Goal: Transaction & Acquisition: Book appointment/travel/reservation

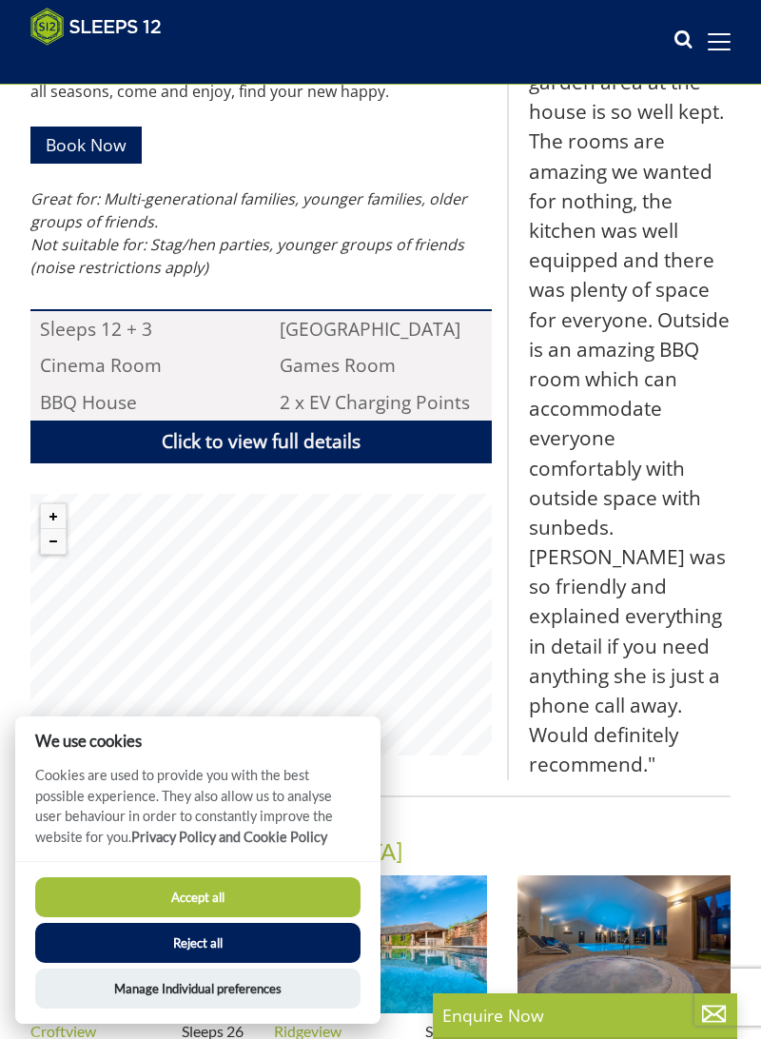
scroll to position [1292, 0]
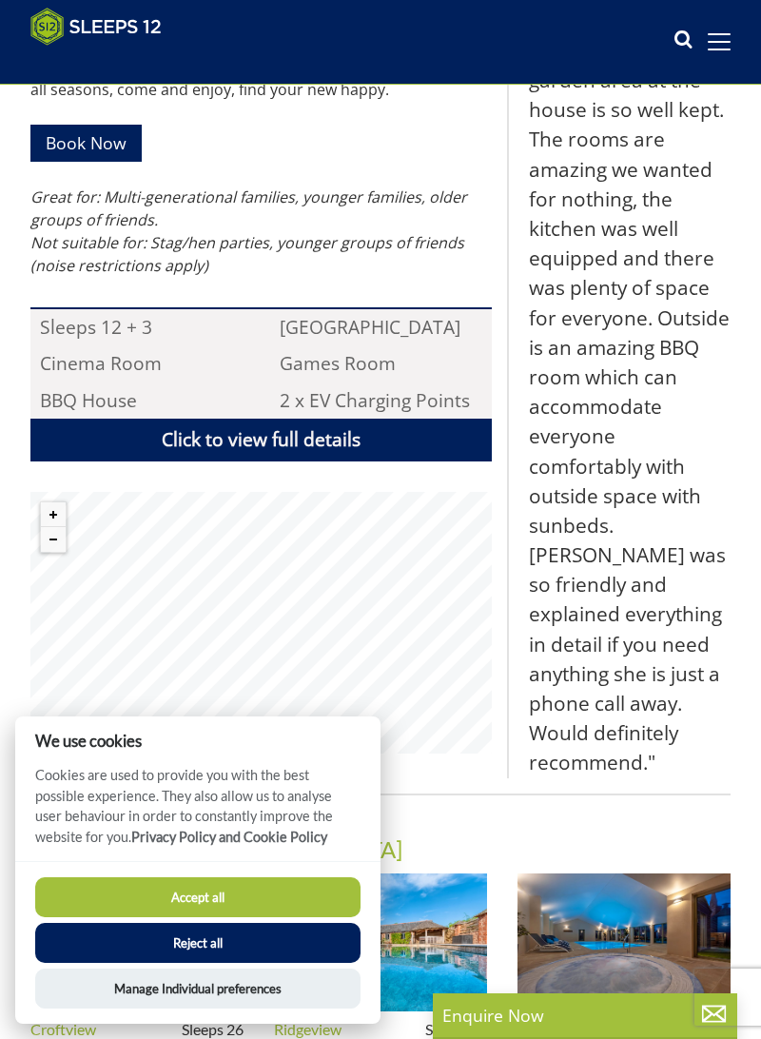
click at [586, 647] on blockquote ""⭐⭐⭐⭐⭐ Stayed at Princehay [PERSON_NAME] for 4 nights for my Birthday with my h…" at bounding box center [619, 110] width 224 height 1335
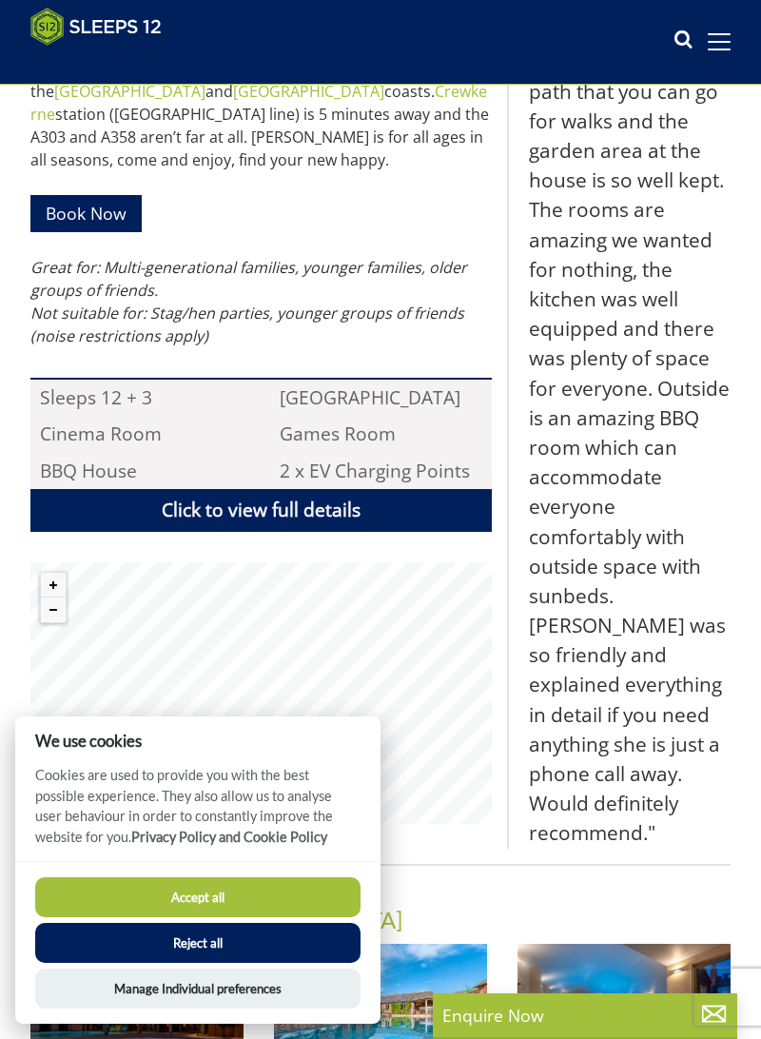
scroll to position [1224, 0]
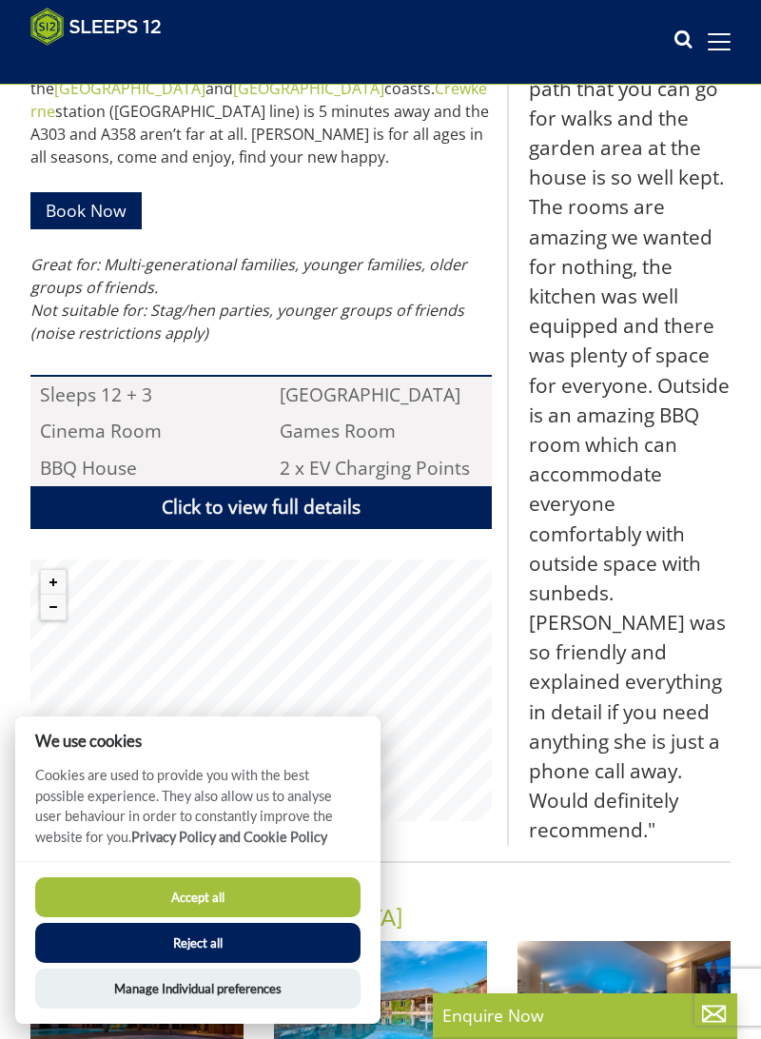
click at [118, 192] on link "Book Now" at bounding box center [85, 210] width 111 height 37
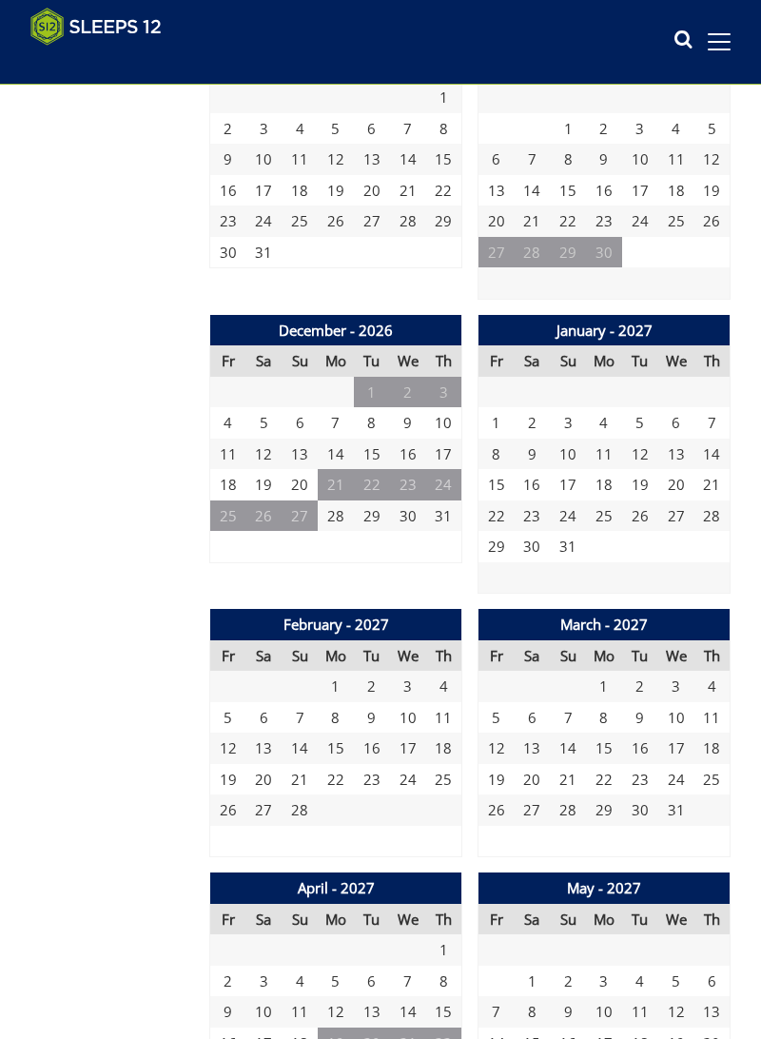
scroll to position [2418, 0]
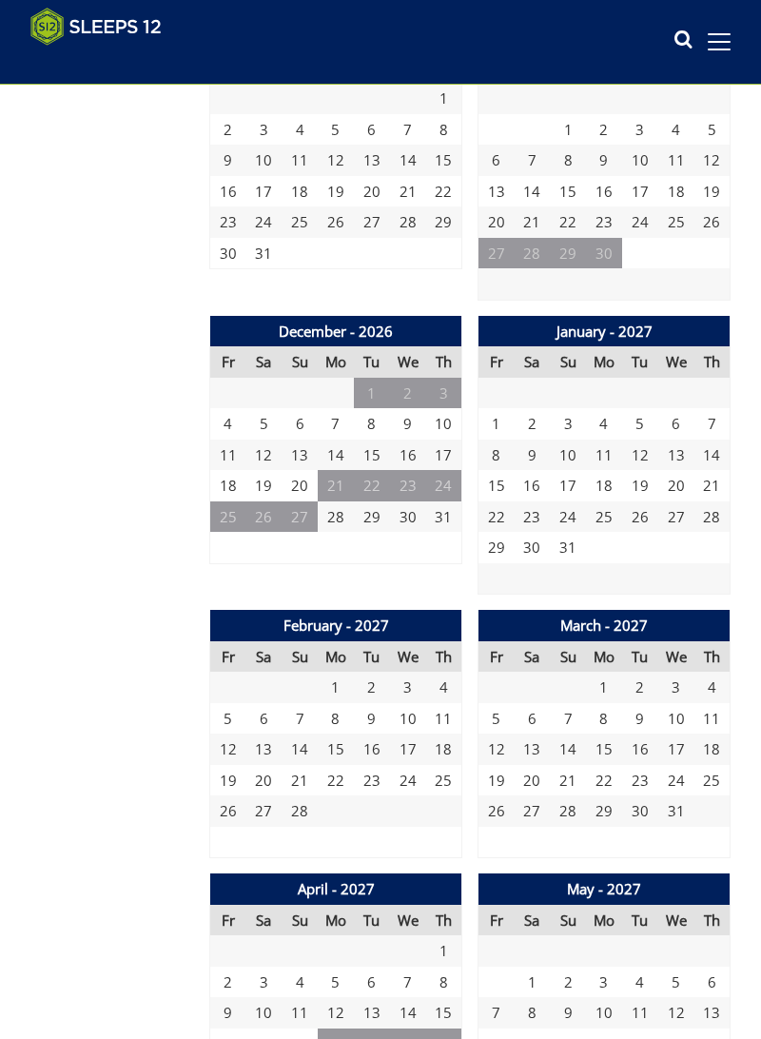
click at [222, 459] on td "11" at bounding box center [228, 454] width 36 height 31
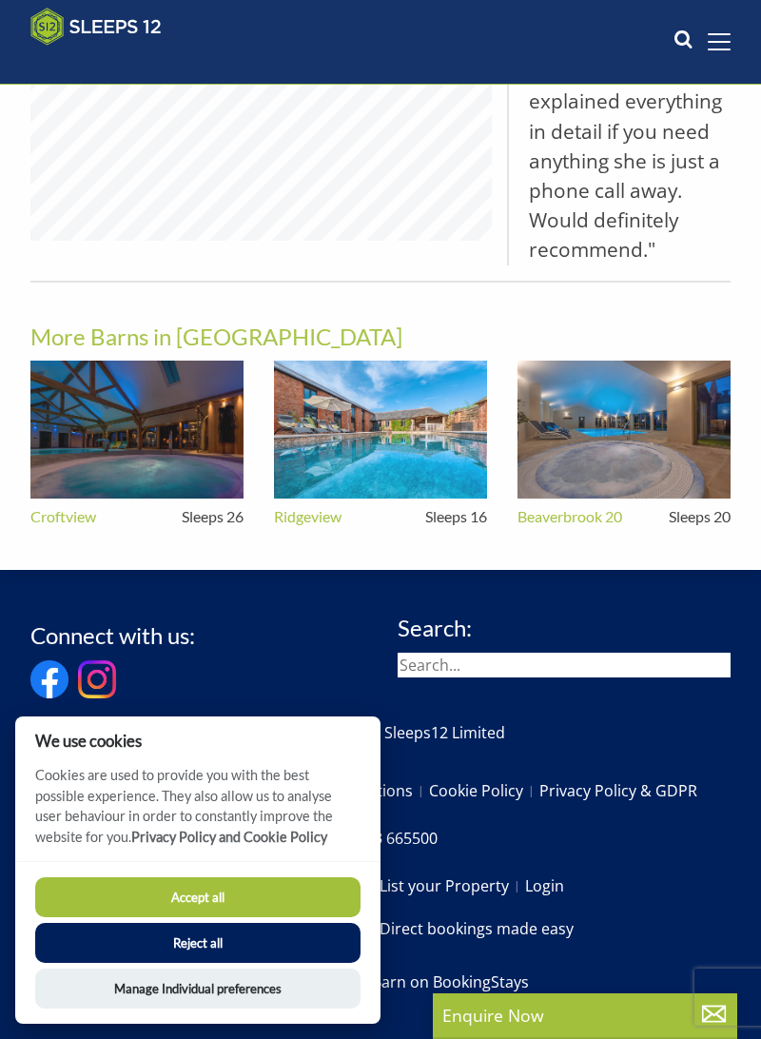
scroll to position [1224, 0]
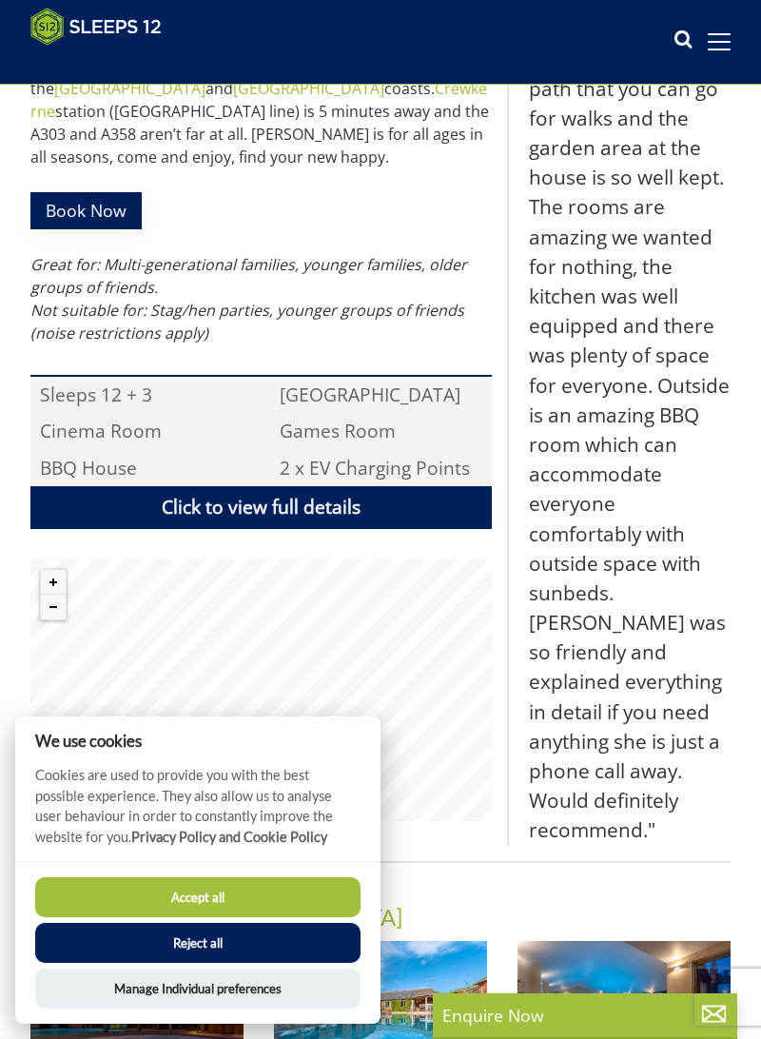
click at [97, 192] on link "Book Now" at bounding box center [85, 210] width 111 height 37
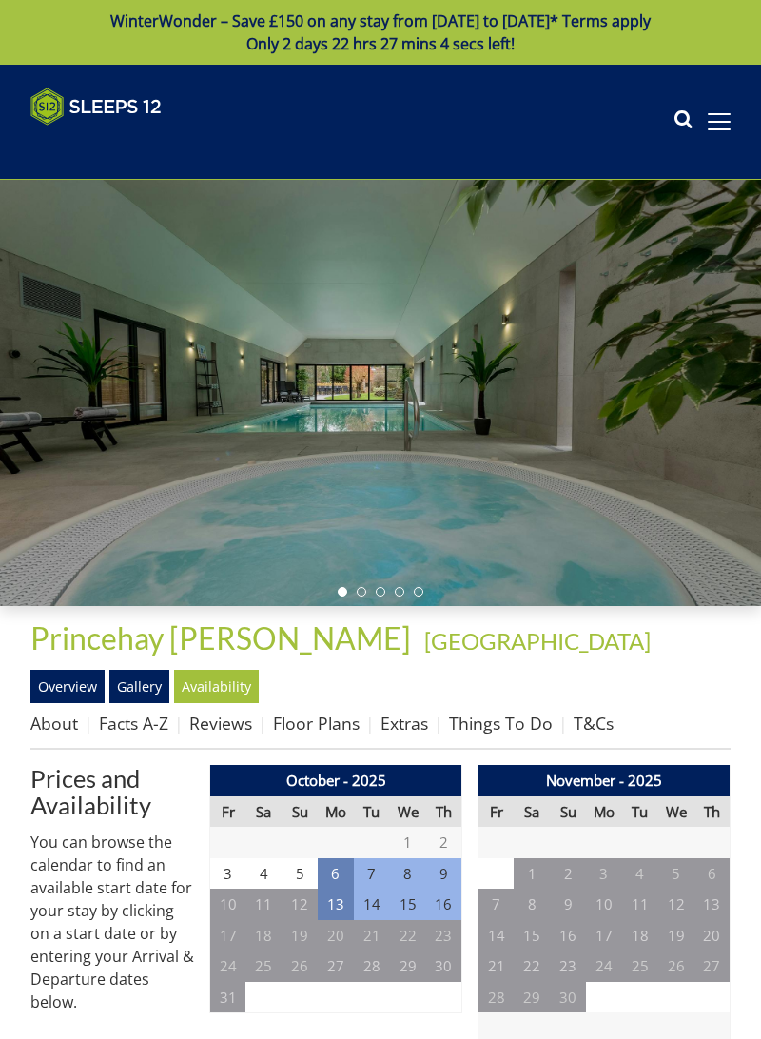
click at [430, 601] on div at bounding box center [380, 393] width 761 height 426
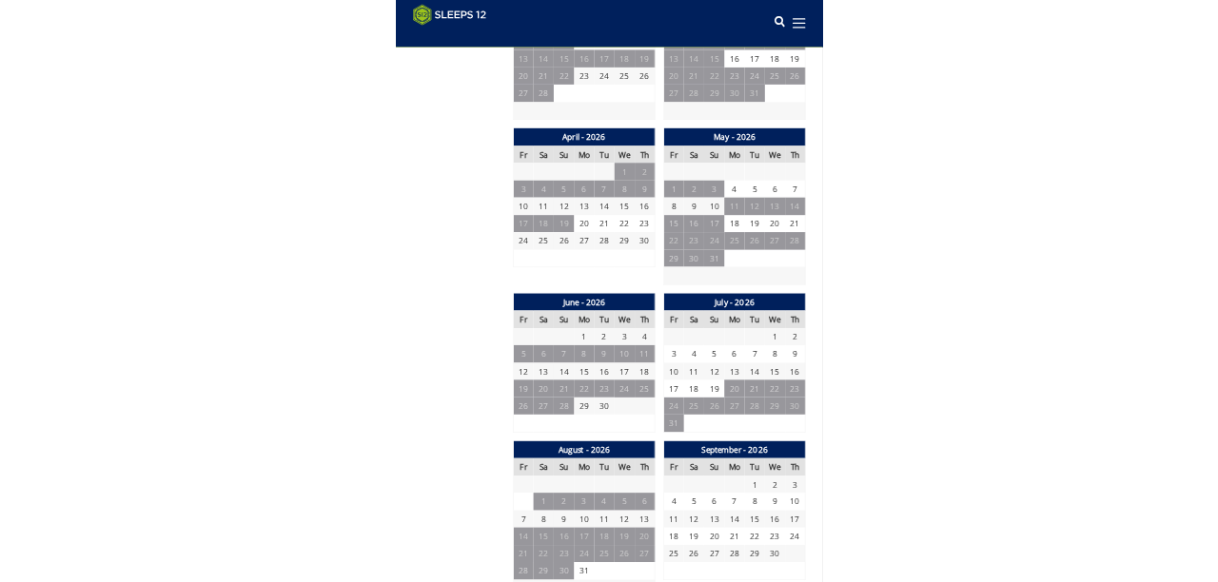
scroll to position [1366, 0]
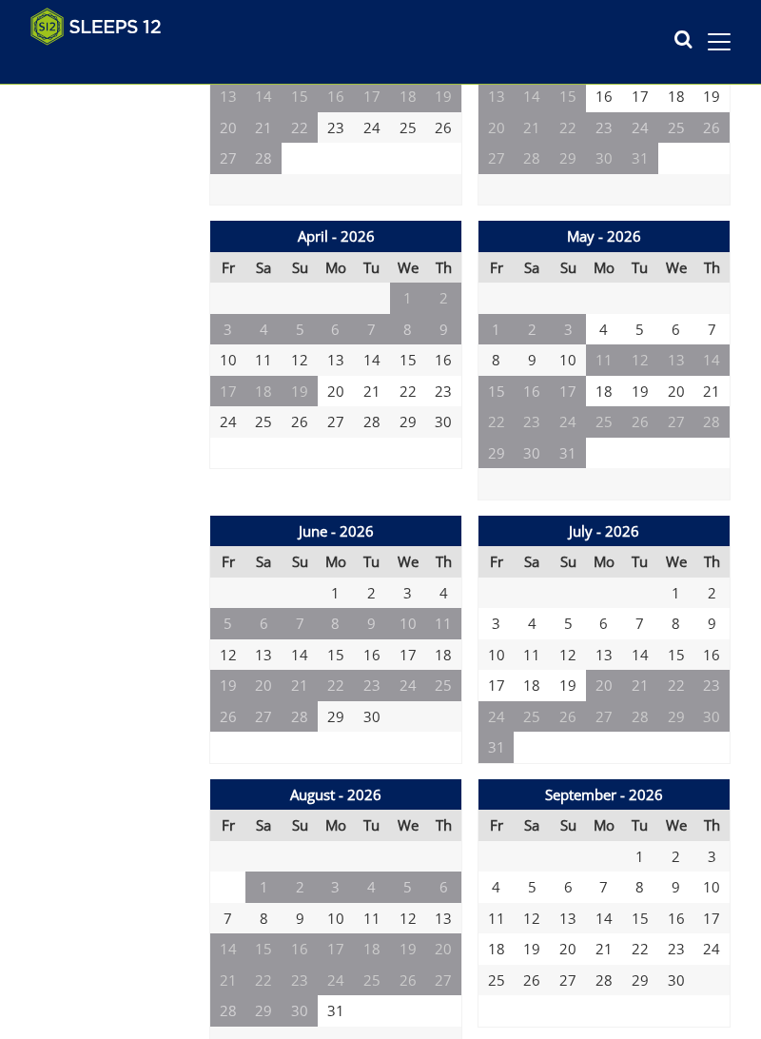
click at [501, 693] on td "17" at bounding box center [496, 685] width 36 height 31
